Goal: Task Accomplishment & Management: Use online tool/utility

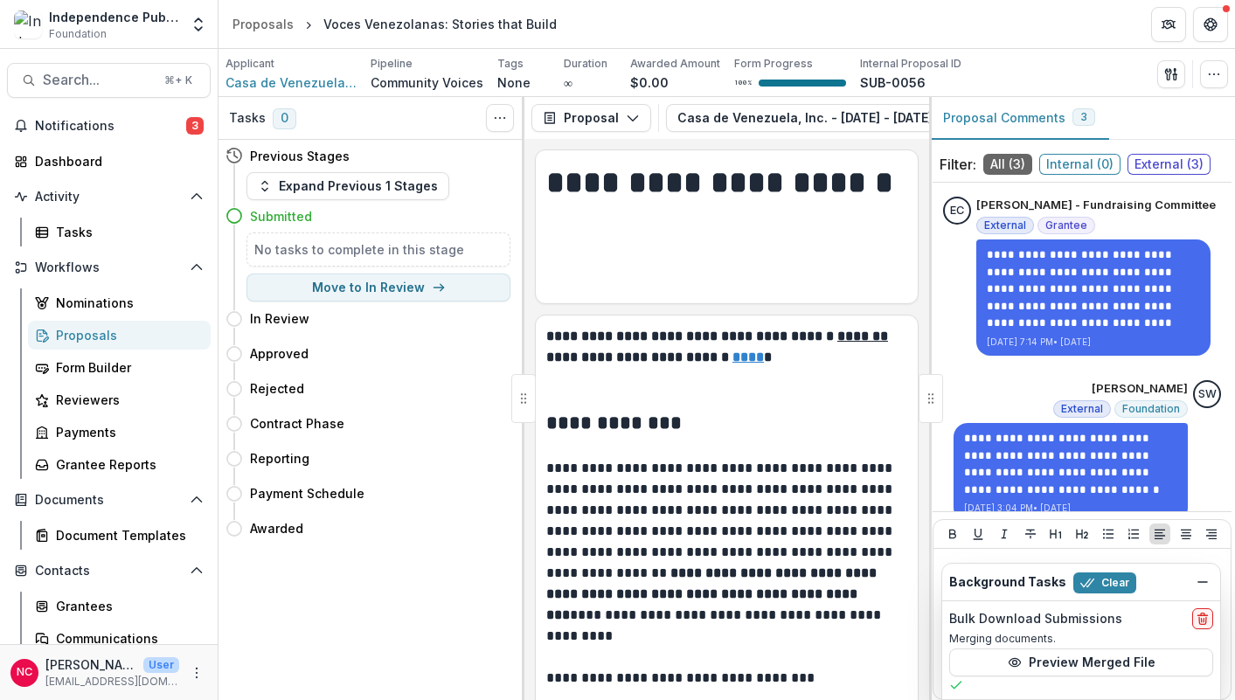
scroll to position [18351, 0]
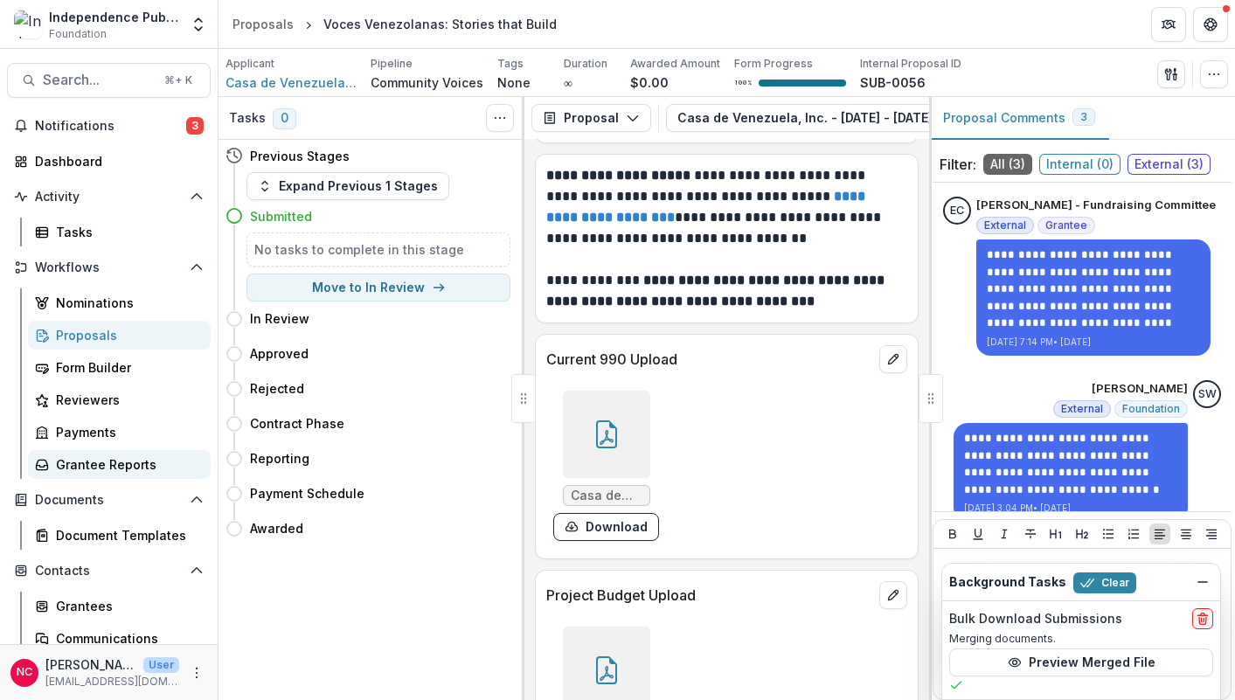
click at [110, 468] on div "Grantee Reports" at bounding box center [126, 464] width 141 height 18
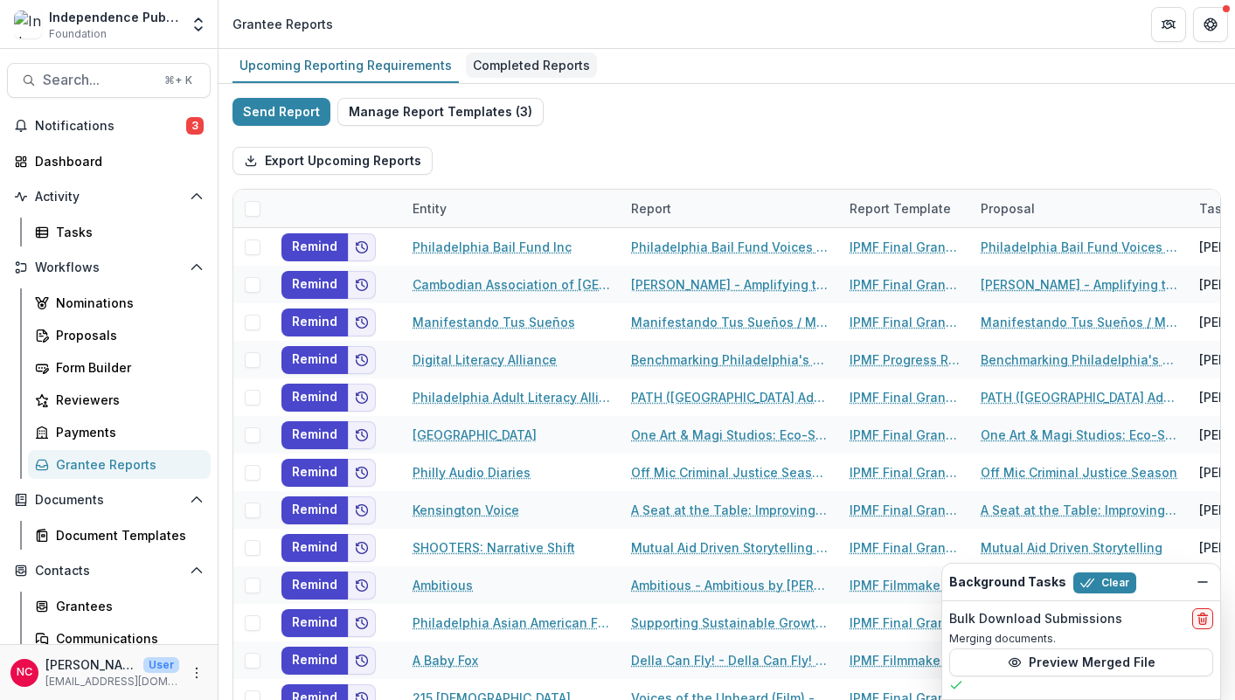
click at [491, 57] on div "Completed Reports" at bounding box center [531, 64] width 131 height 25
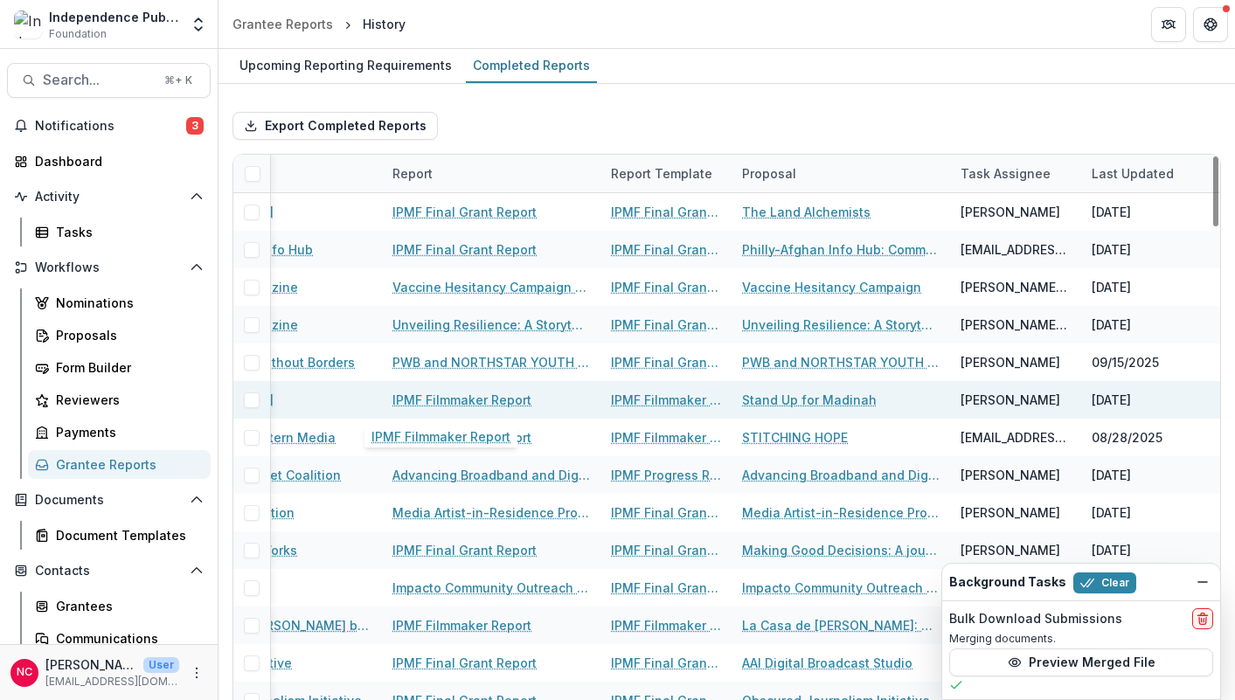
scroll to position [0, 192]
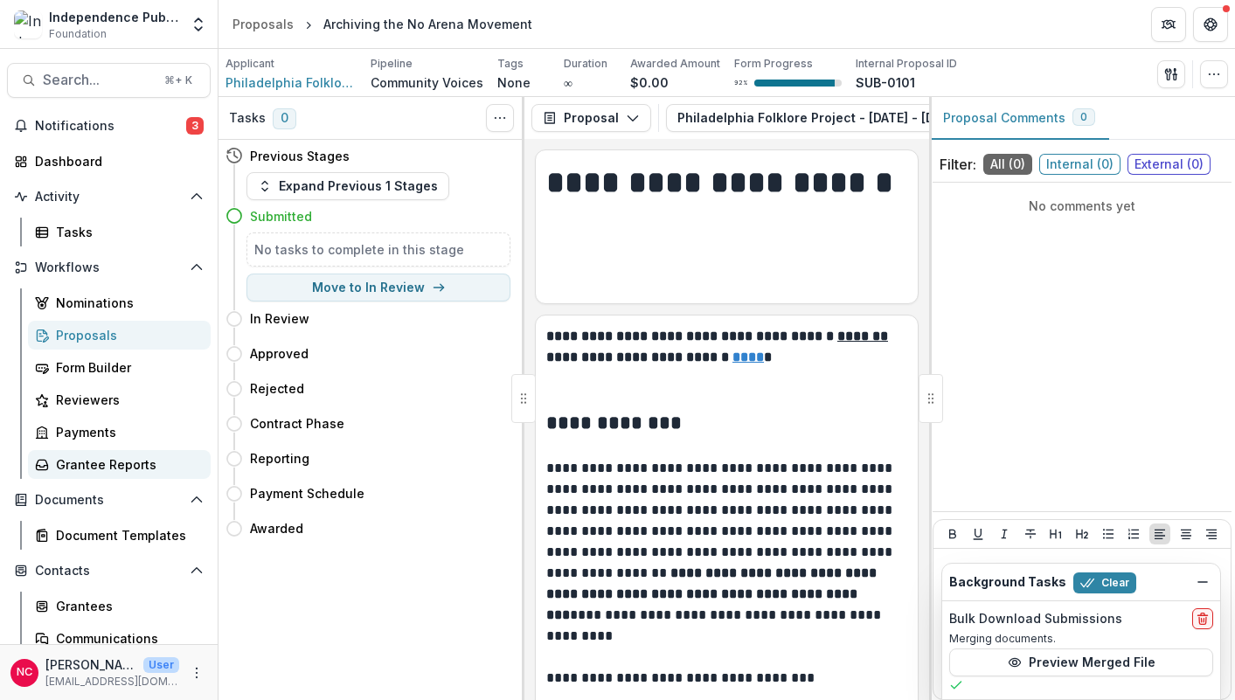
scroll to position [11836, 0]
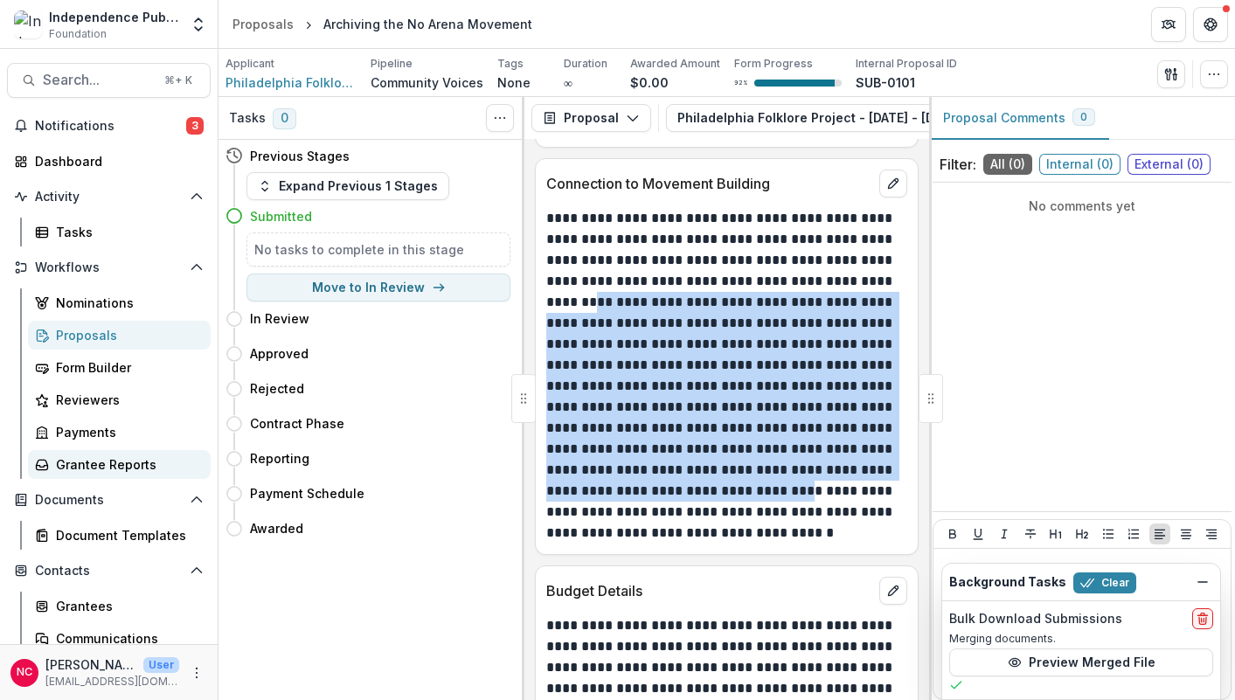
click at [111, 468] on div "Grantee Reports" at bounding box center [126, 464] width 141 height 18
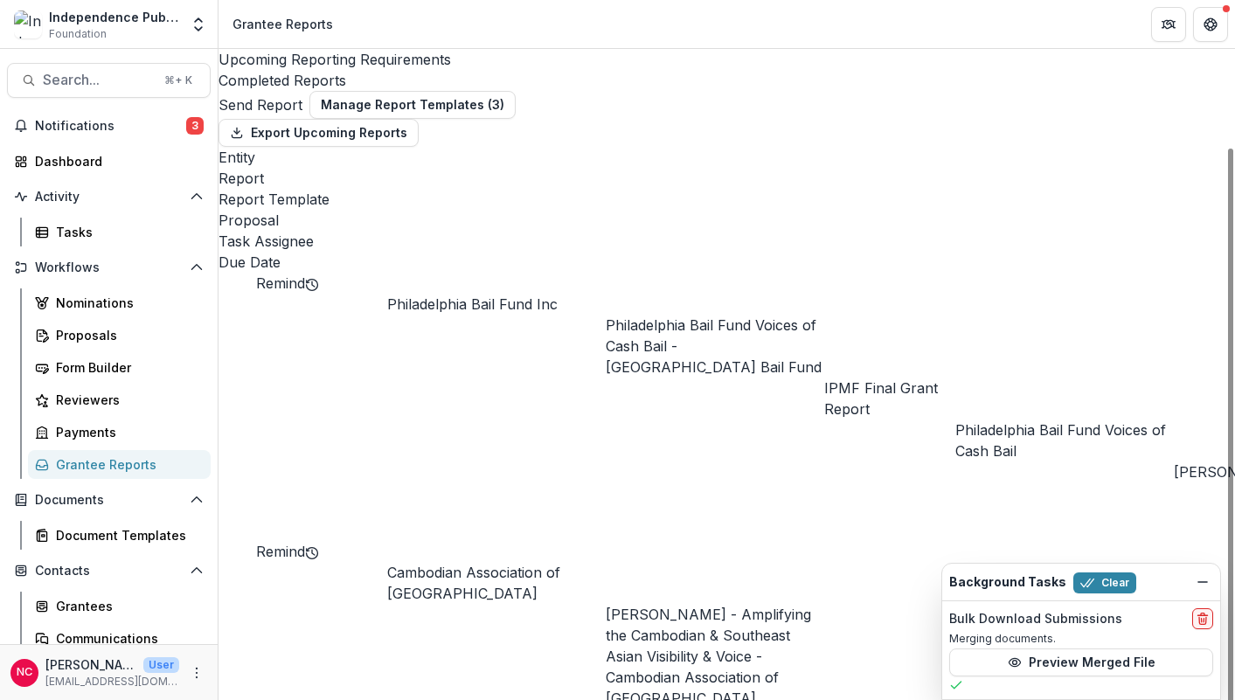
click at [431, 168] on div "Entity" at bounding box center [727, 157] width 1016 height 21
click at [456, 254] on input at bounding box center [471, 263] width 140 height 21
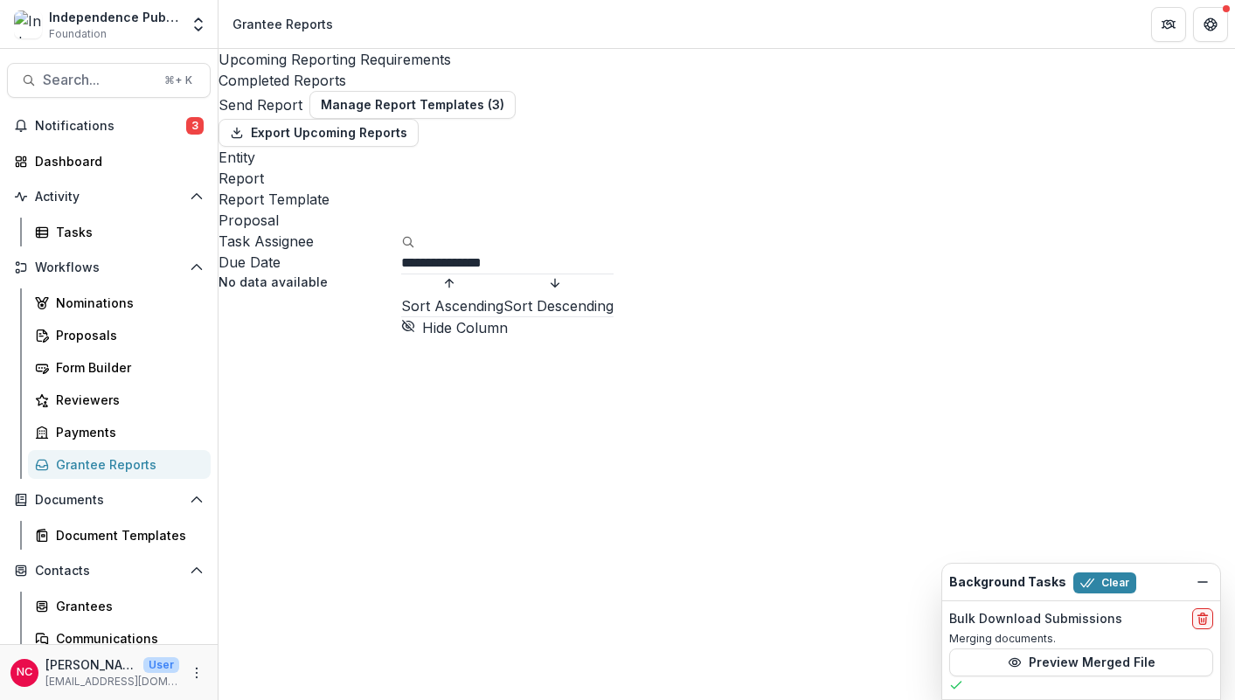
type input "**********"
click at [482, 147] on div "Export Upcoming Reports" at bounding box center [727, 133] width 1016 height 28
click at [489, 70] on div "Completed Reports" at bounding box center [727, 80] width 1016 height 21
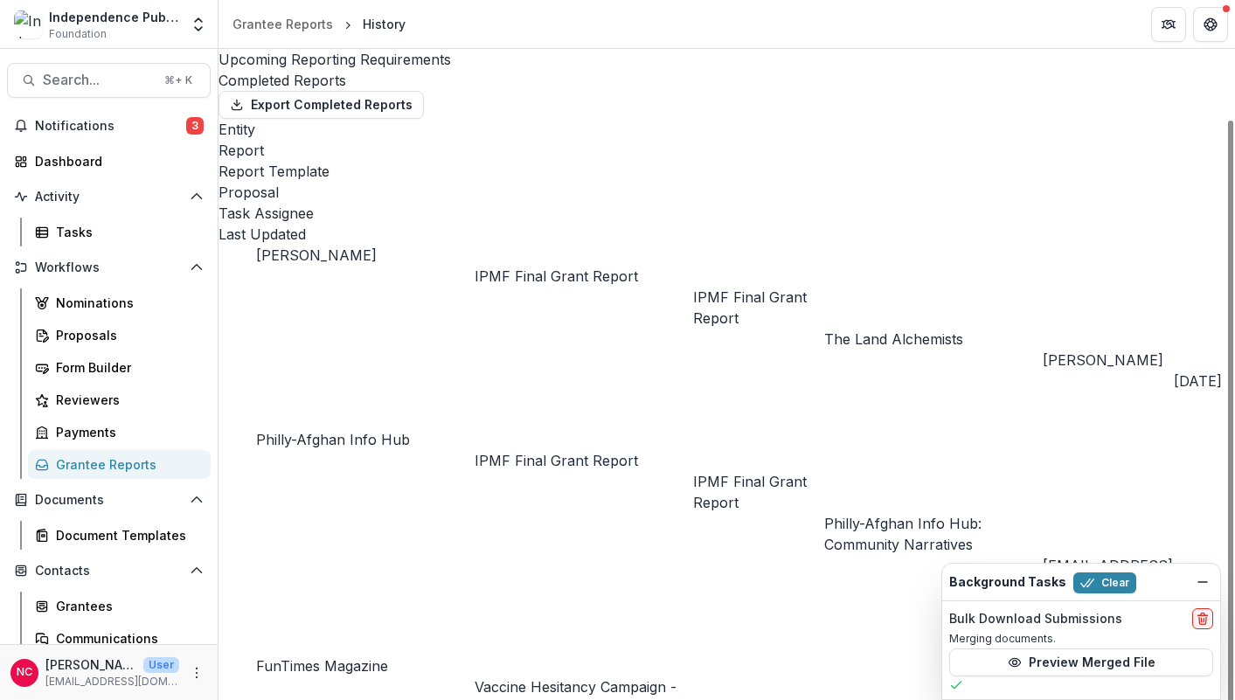
click at [302, 140] on div "Entity" at bounding box center [727, 129] width 1016 height 21
click at [338, 222] on input at bounding box center [340, 228] width 140 height 21
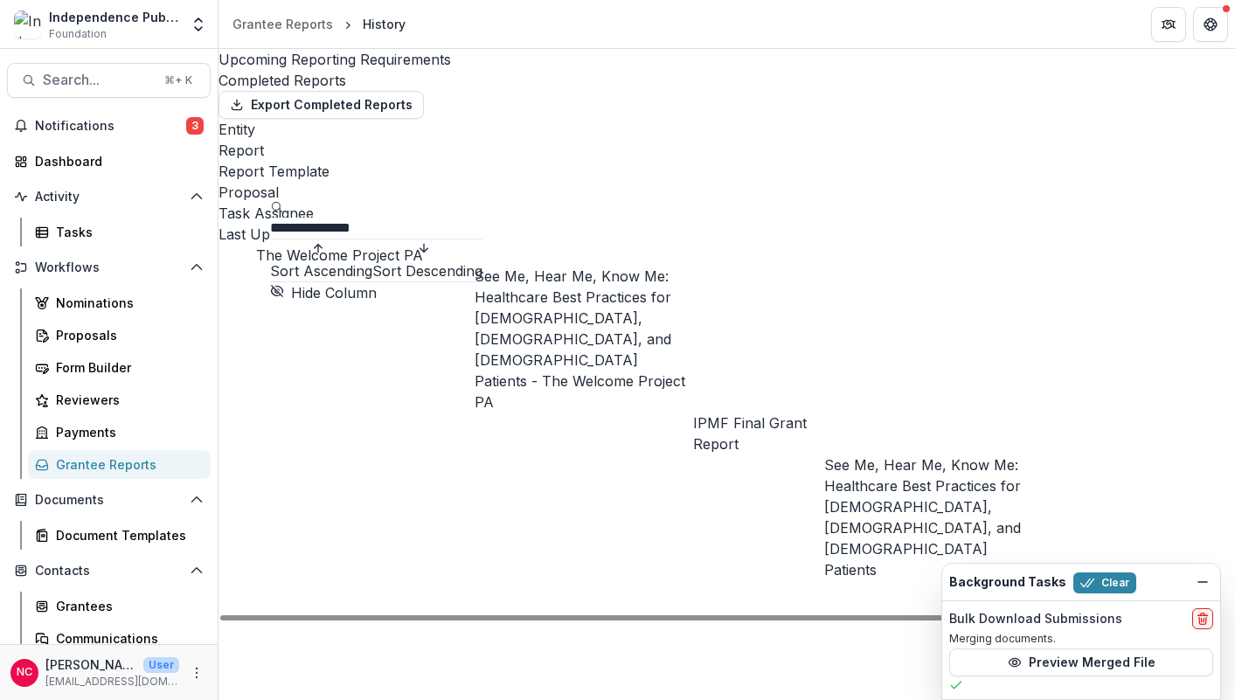
type input "**********"
click at [651, 119] on div "Export Completed Reports" at bounding box center [727, 105] width 1016 height 28
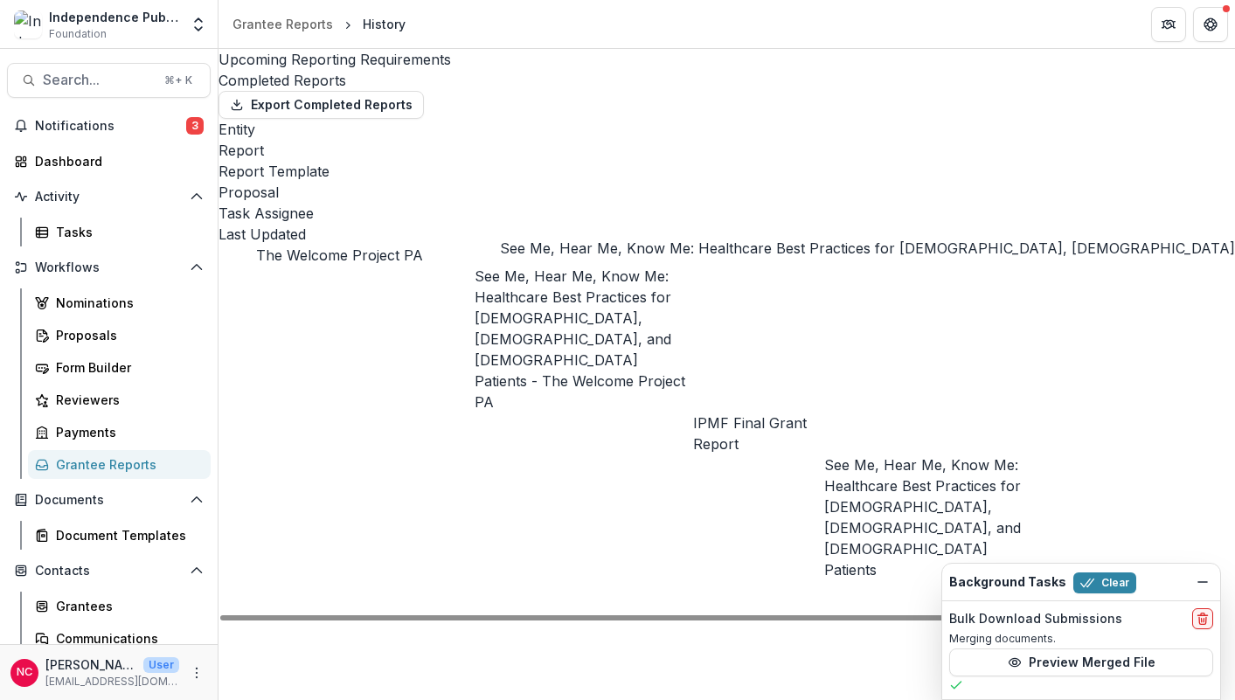
click at [614, 267] on link "See Me, Hear Me, Know Me: Healthcare Best Practices for [DEMOGRAPHIC_DATA], [DE…" at bounding box center [580, 338] width 211 height 143
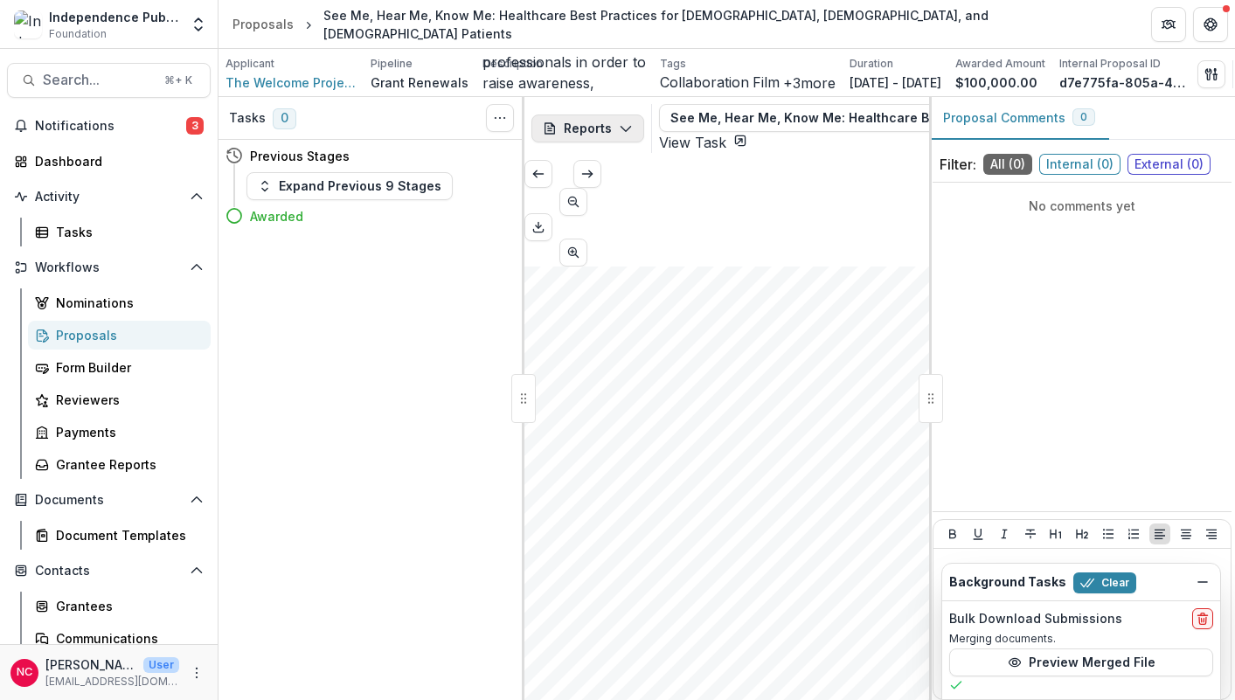
scroll to position [0, 200]
click at [404, 330] on div "Tasks 0 Show Cancelled Tasks Previous Stages Expand Previous 9 Stages Awarded" at bounding box center [372, 398] width 306 height 603
